Goal: Entertainment & Leisure: Consume media (video, audio)

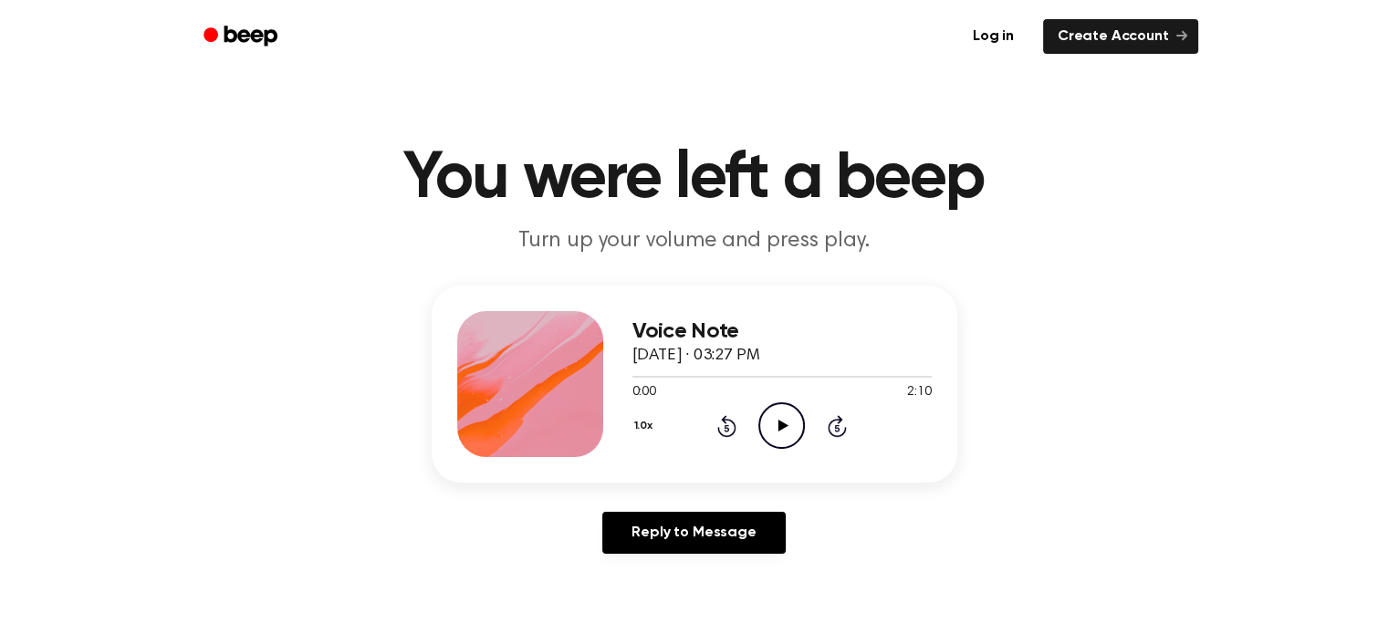
click at [792, 422] on icon "Play Audio" at bounding box center [781, 425] width 47 height 47
click at [792, 422] on icon "Pause Audio" at bounding box center [781, 425] width 47 height 47
click at [788, 426] on icon "Play Audio" at bounding box center [781, 425] width 47 height 47
click at [788, 426] on icon "Pause Audio" at bounding box center [781, 425] width 47 height 47
click at [785, 417] on icon "Play Audio" at bounding box center [781, 425] width 47 height 47
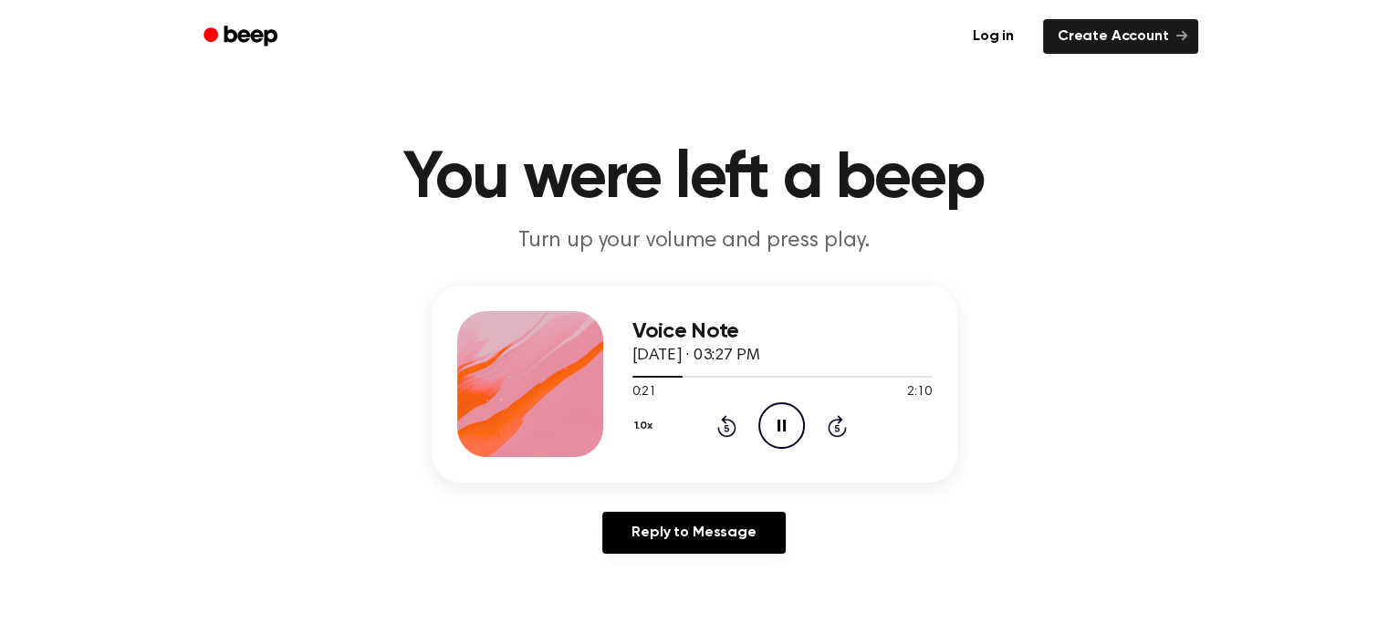
click at [723, 426] on icon "Rewind 5 seconds" at bounding box center [726, 426] width 20 height 24
click at [780, 430] on icon "Pause Audio" at bounding box center [781, 425] width 47 height 47
click at [785, 427] on icon at bounding box center [783, 426] width 10 height 12
click at [785, 427] on icon at bounding box center [781, 426] width 8 height 12
click at [789, 419] on icon "Play Audio" at bounding box center [781, 425] width 47 height 47
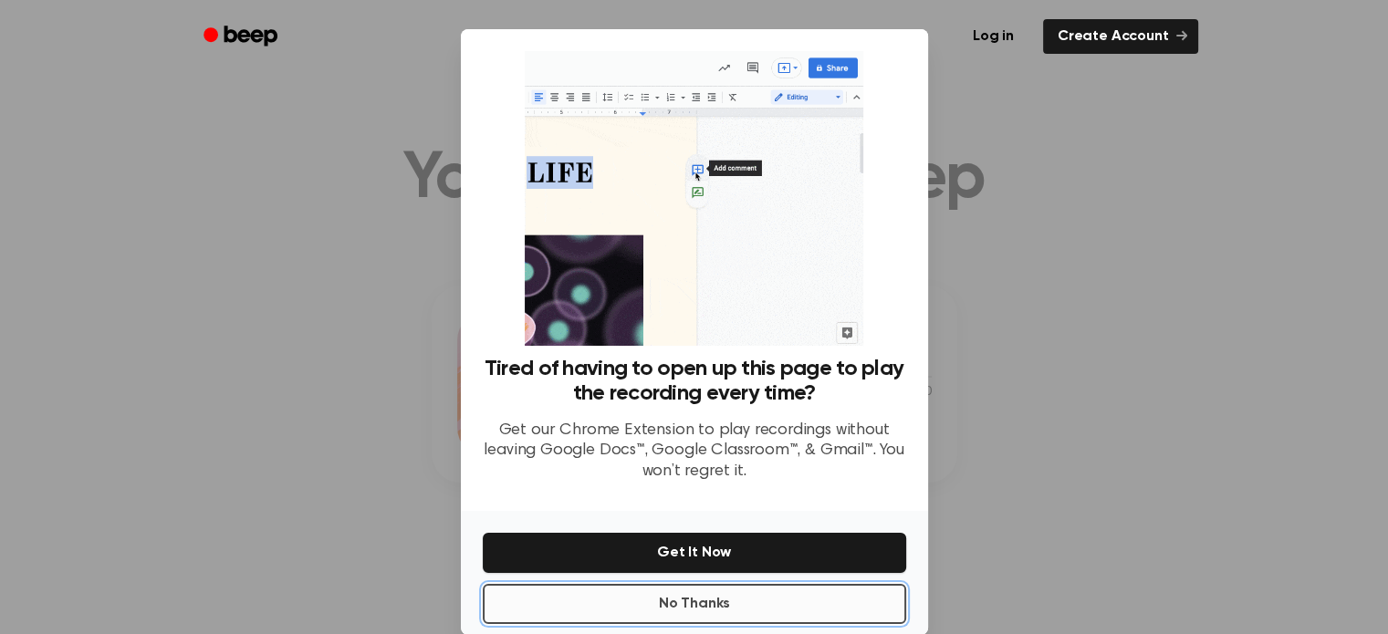
click at [743, 616] on button "No Thanks" at bounding box center [694, 604] width 423 height 40
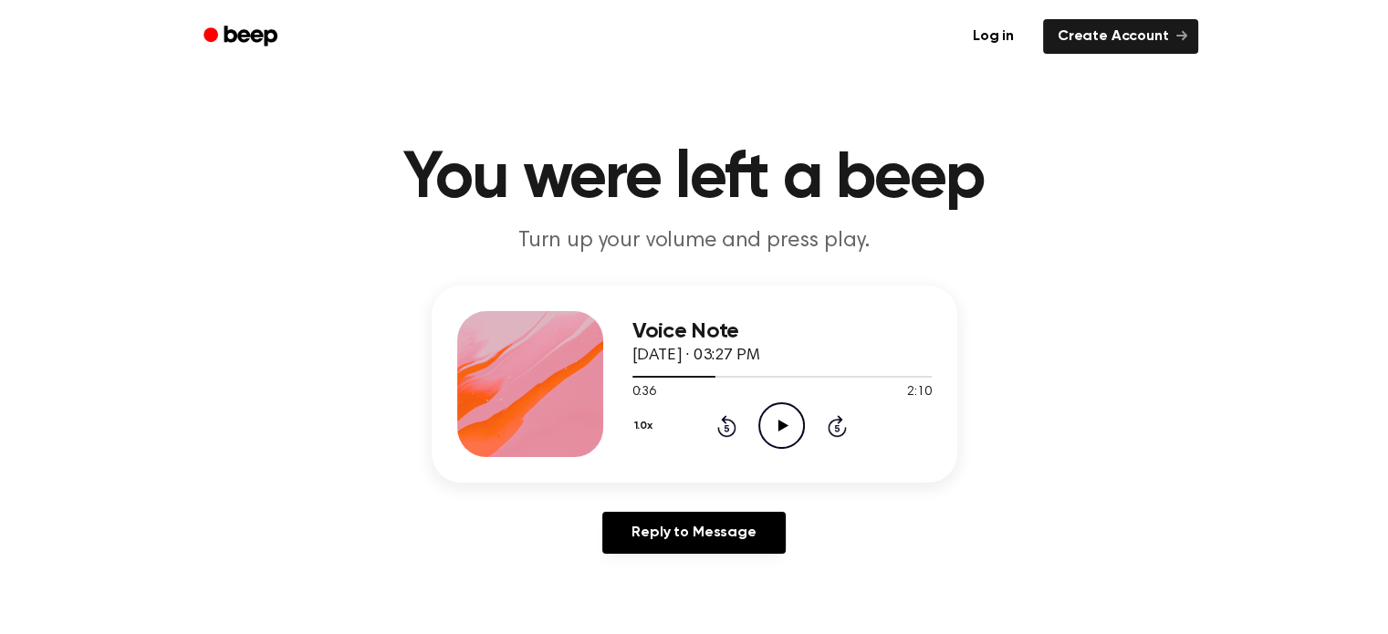
click at [787, 428] on icon "Play Audio" at bounding box center [781, 425] width 47 height 47
click at [787, 428] on icon "Pause Audio" at bounding box center [781, 425] width 47 height 47
click at [730, 428] on icon "Rewind 5 seconds" at bounding box center [726, 426] width 20 height 24
click at [780, 429] on icon at bounding box center [783, 426] width 10 height 12
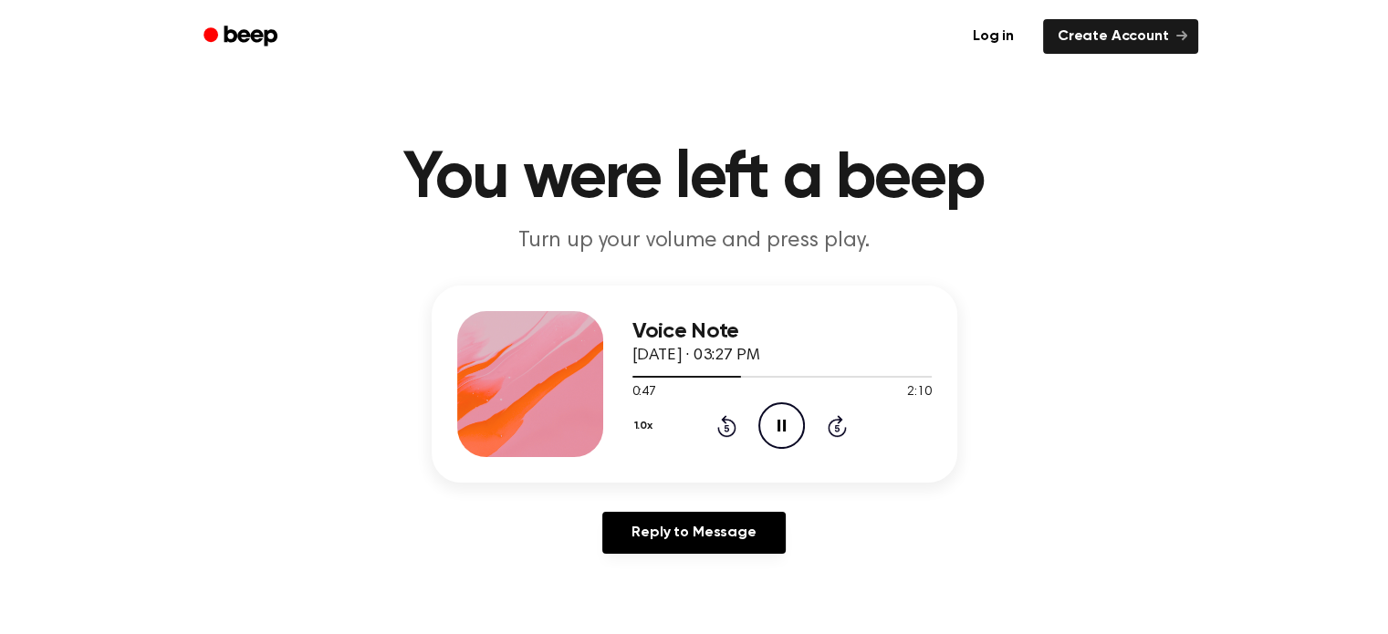
click at [780, 429] on icon "Pause Audio" at bounding box center [781, 425] width 47 height 47
click at [785, 432] on icon "Play Audio" at bounding box center [781, 425] width 47 height 47
click at [785, 432] on icon "Pause Audio" at bounding box center [781, 425] width 47 height 47
click at [782, 418] on icon "Play Audio" at bounding box center [781, 425] width 47 height 47
click at [782, 418] on icon "Pause Audio" at bounding box center [781, 425] width 47 height 47
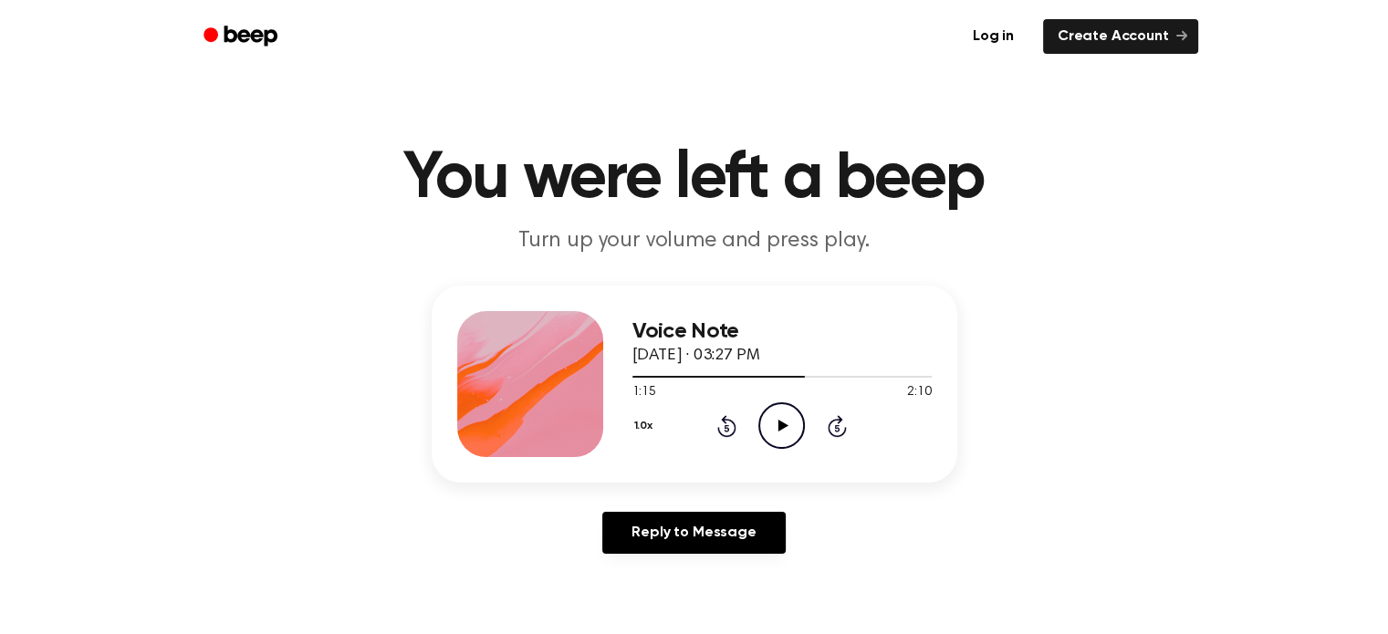
click at [774, 417] on icon "Play Audio" at bounding box center [781, 425] width 47 height 47
click at [774, 417] on icon "Pause Audio" at bounding box center [781, 425] width 47 height 47
click at [783, 418] on icon "Play Audio" at bounding box center [781, 425] width 47 height 47
click at [783, 418] on icon "Pause Audio" at bounding box center [781, 425] width 47 height 47
click at [788, 435] on icon "Play Audio" at bounding box center [781, 425] width 47 height 47
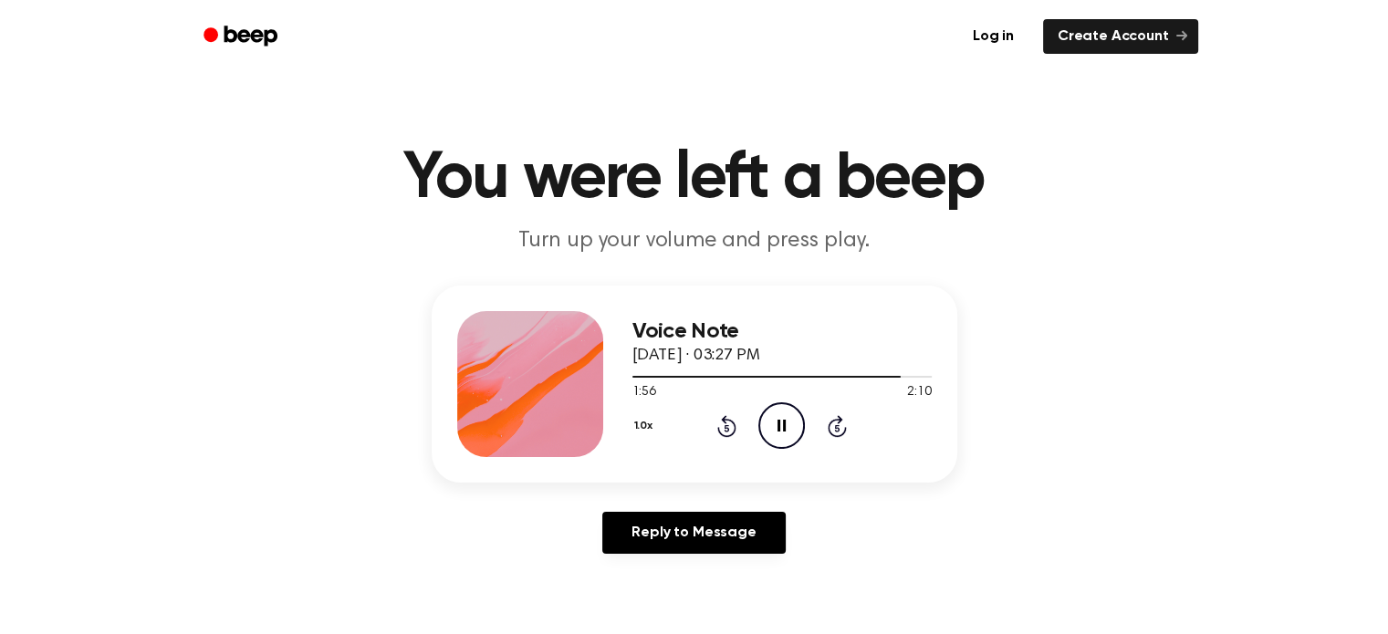
click at [788, 435] on icon "Pause Audio" at bounding box center [781, 425] width 47 height 47
click at [775, 423] on icon "Play Audio" at bounding box center [781, 425] width 47 height 47
click at [775, 423] on icon "Pause Audio" at bounding box center [781, 425] width 47 height 47
